Goal: Task Accomplishment & Management: Complete application form

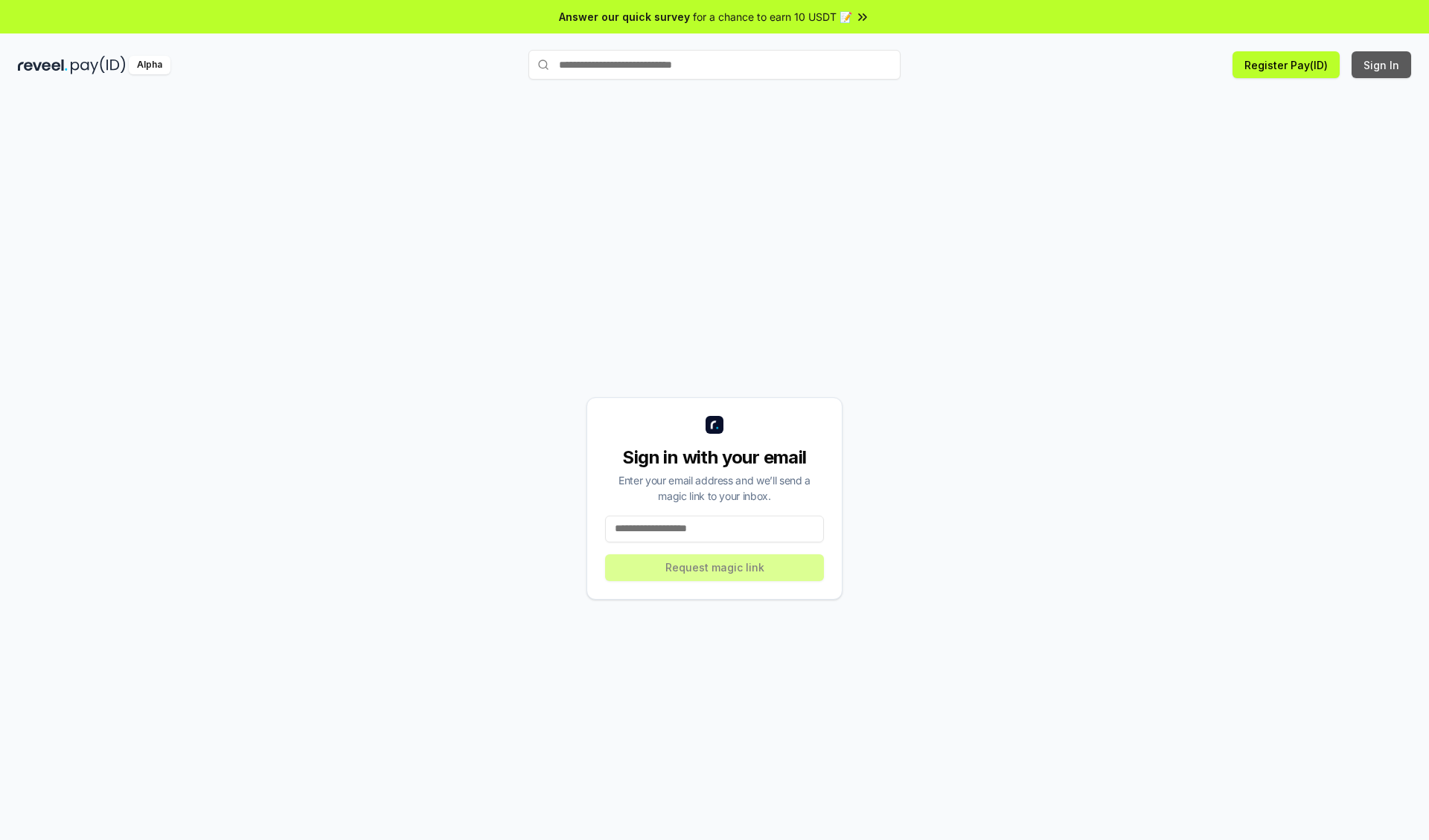
click at [1382, 65] on button "Sign In" at bounding box center [1382, 64] width 60 height 26
type input "**********"
click at [714, 567] on button "Request magic link" at bounding box center [714, 568] width 218 height 26
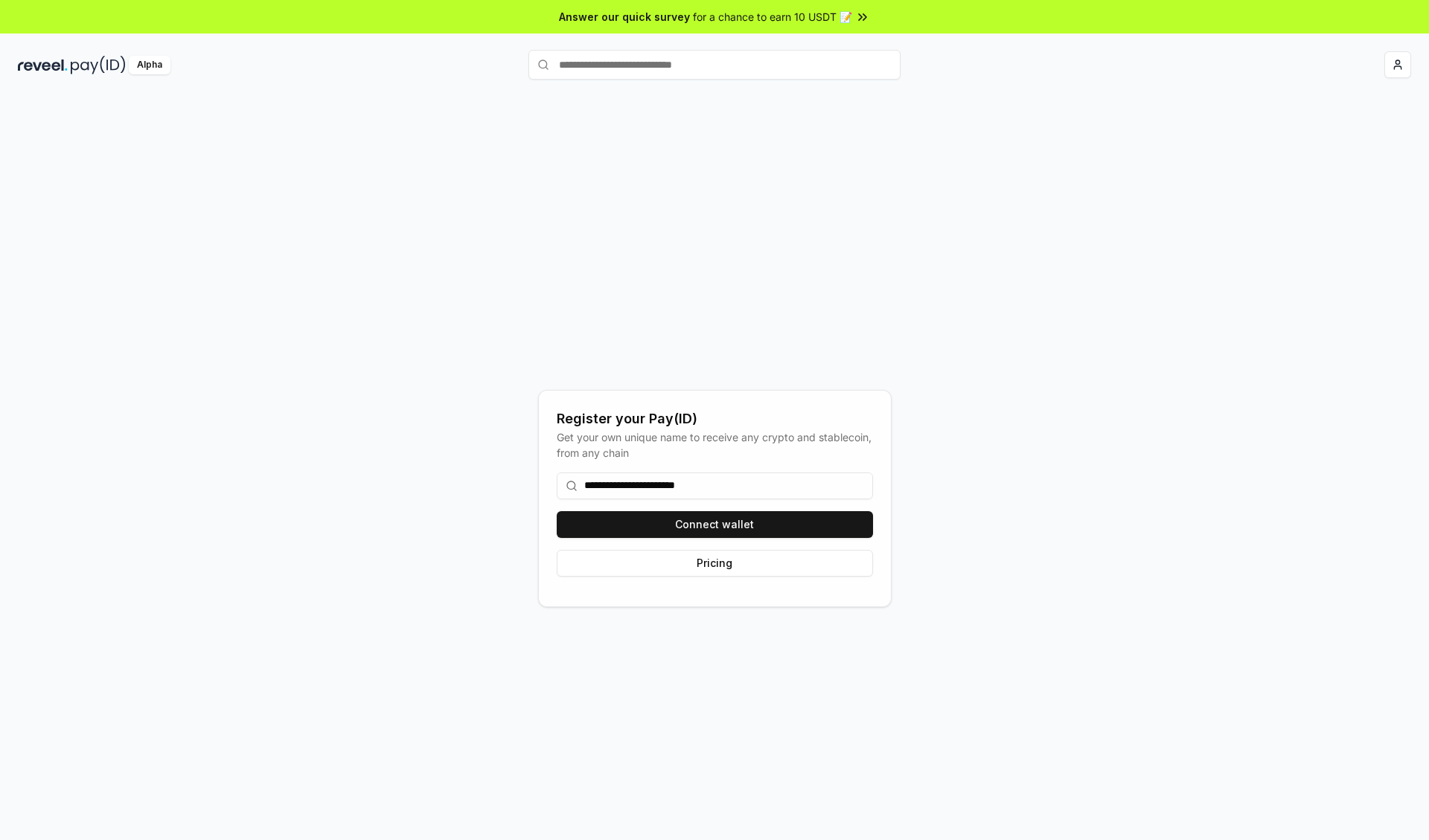
type input "**********"
